Goal: Navigation & Orientation: Find specific page/section

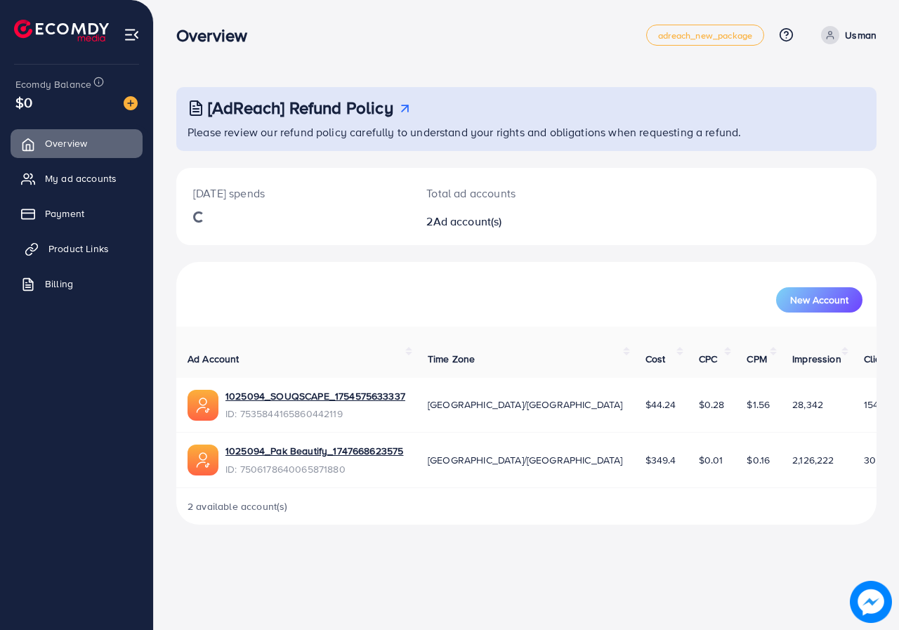
click at [68, 246] on span "Product Links" at bounding box center [78, 248] width 60 height 14
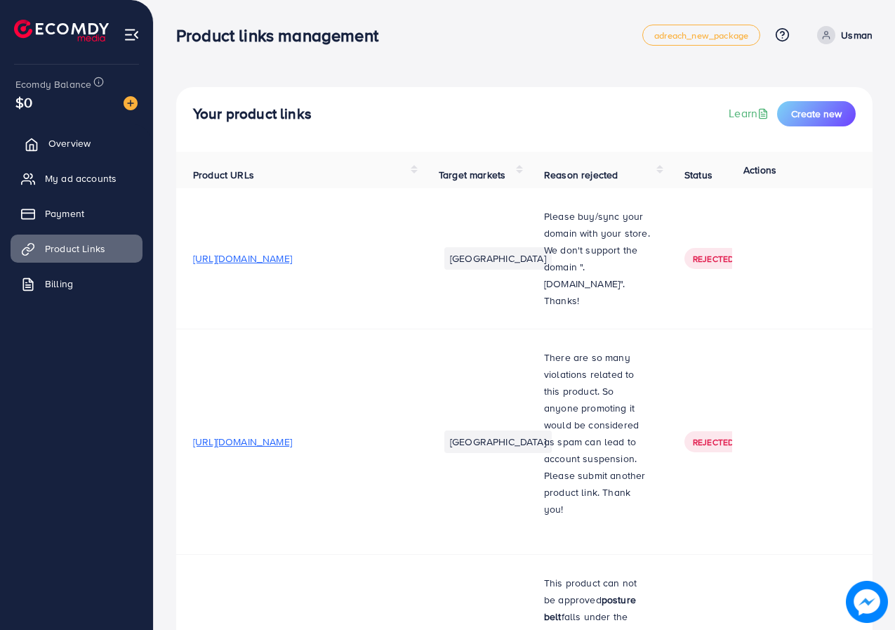
click at [102, 137] on link "Overview" at bounding box center [77, 143] width 132 height 28
